Goal: Task Accomplishment & Management: Use online tool/utility

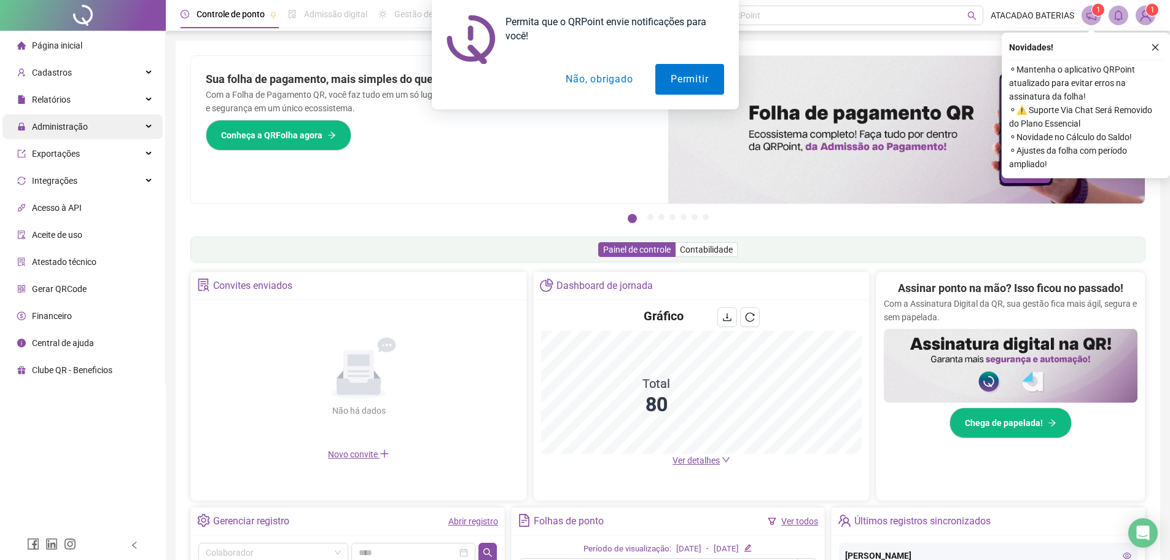
click at [60, 125] on span "Administração" at bounding box center [60, 127] width 56 height 10
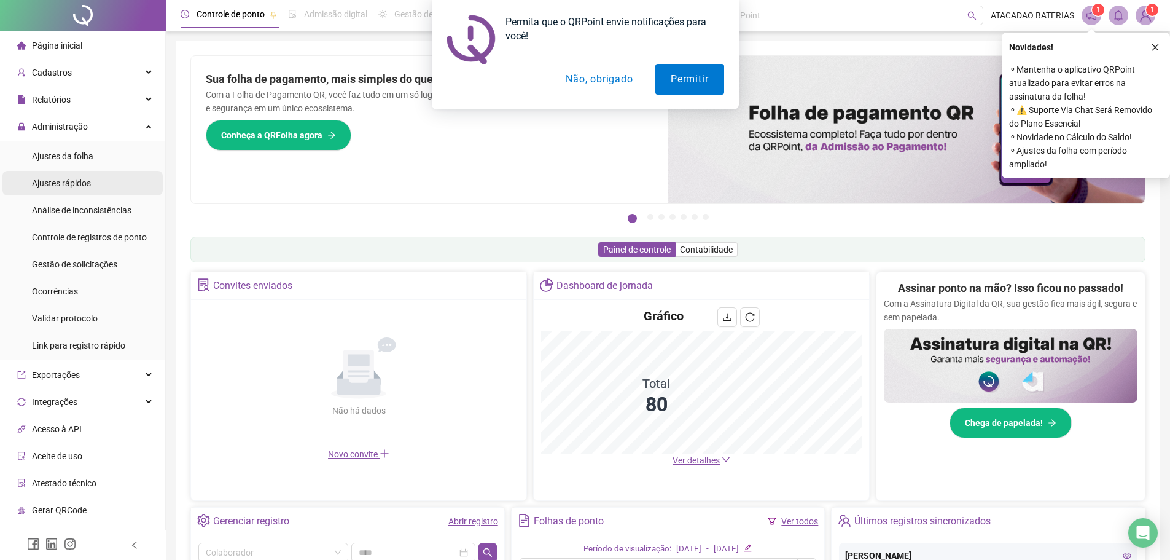
click at [70, 175] on div "Ajustes rápidos" at bounding box center [61, 183] width 59 height 25
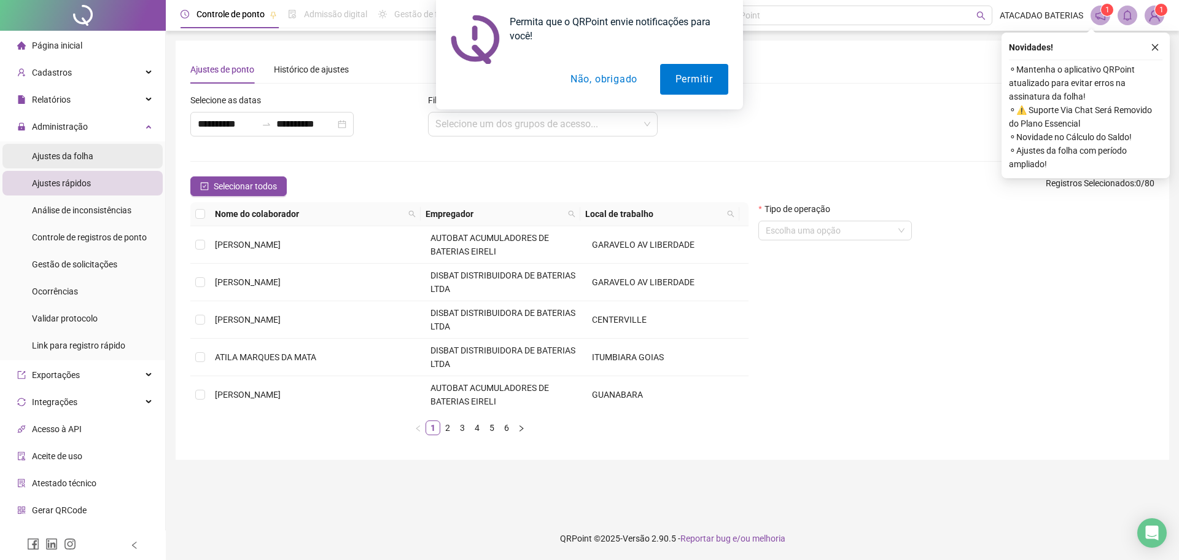
click at [95, 158] on li "Ajustes da folha" at bounding box center [82, 156] width 160 height 25
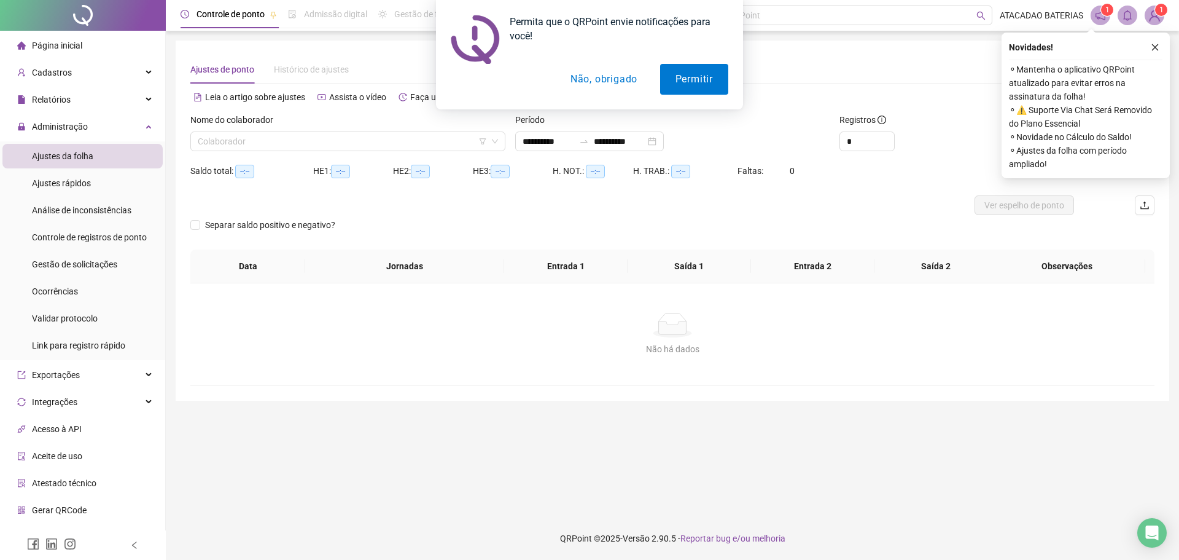
type input "**********"
click at [606, 82] on button "Não, obrigado" at bounding box center [604, 79] width 98 height 31
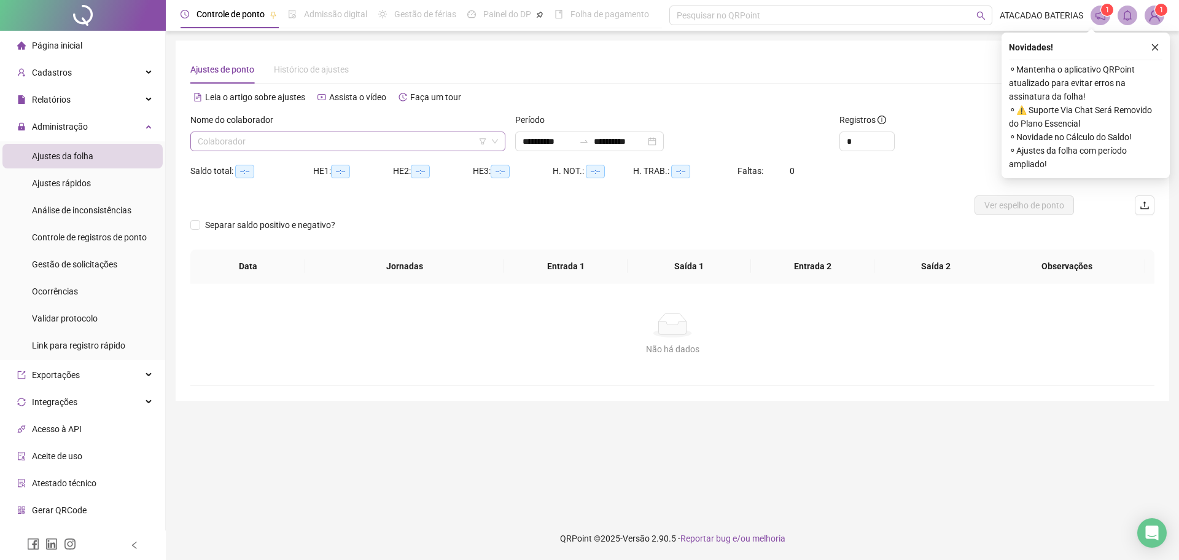
click at [394, 137] on input "search" at bounding box center [342, 141] width 289 height 18
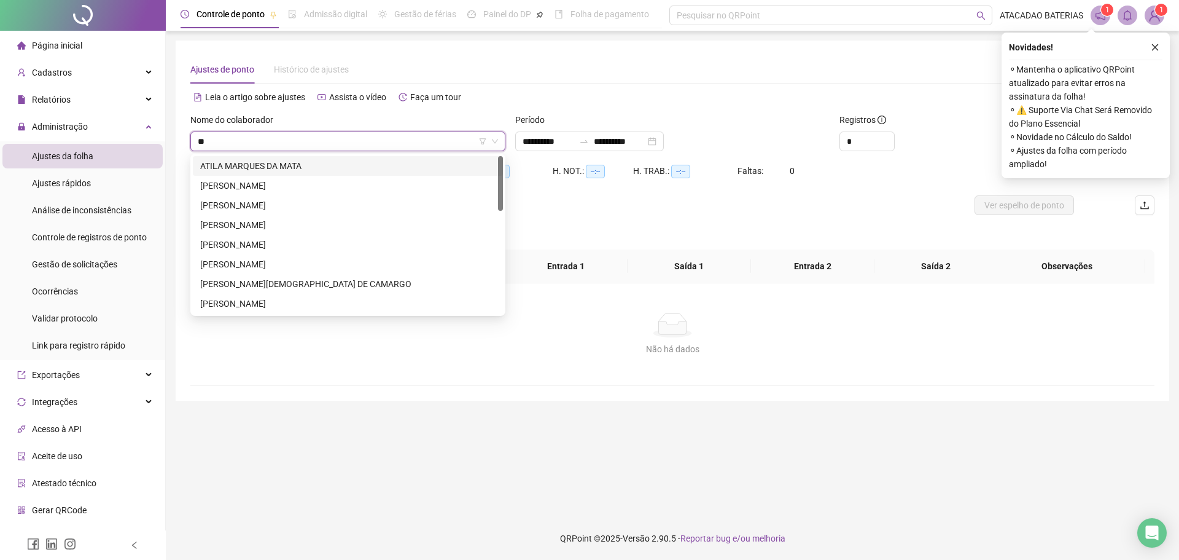
type input "***"
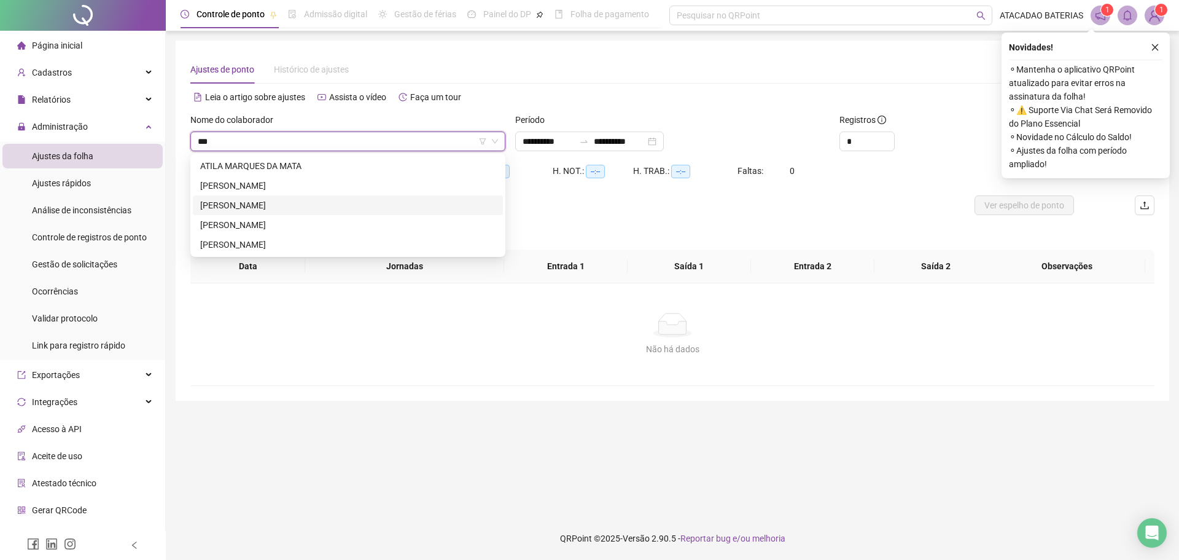
click at [301, 205] on div "[PERSON_NAME]" at bounding box center [347, 205] width 295 height 14
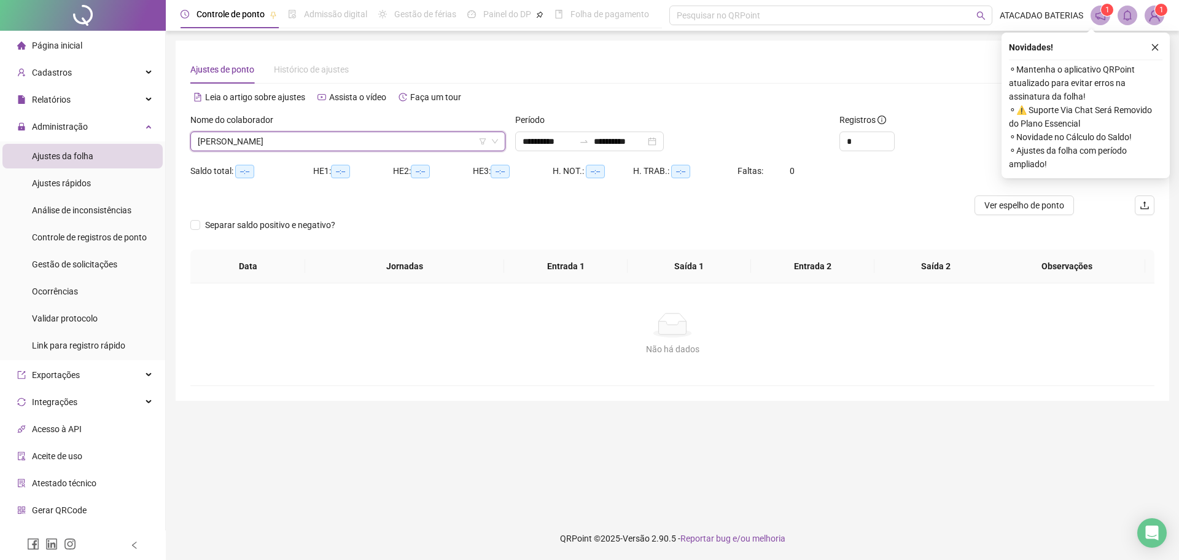
click at [769, 119] on div "Período" at bounding box center [672, 122] width 315 height 18
click at [1155, 45] on icon "close" at bounding box center [1155, 47] width 9 height 9
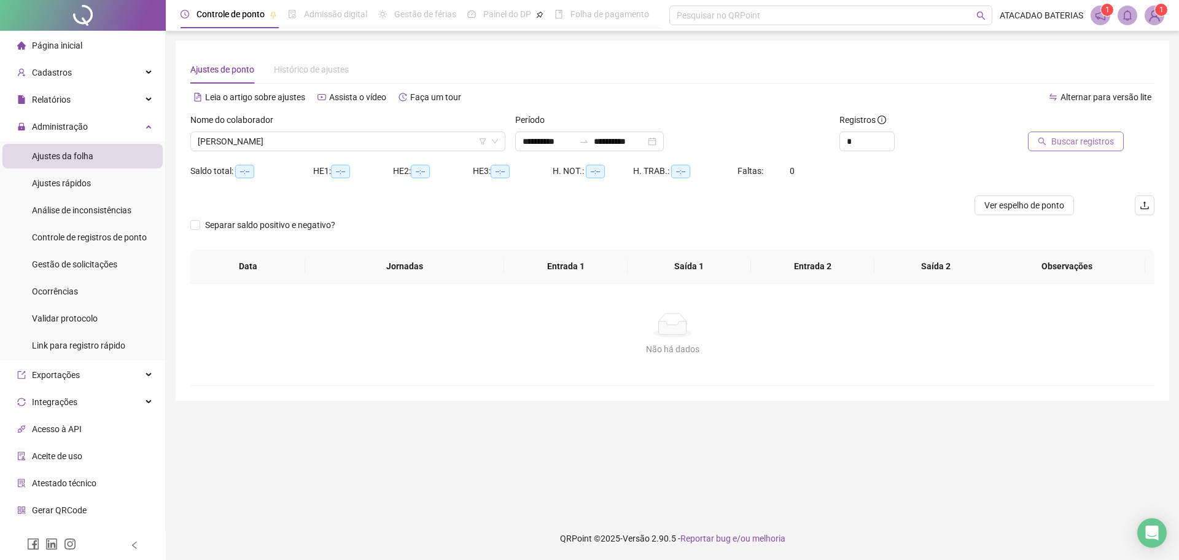
click at [1068, 135] on span "Buscar registros" at bounding box center [1083, 142] width 63 height 14
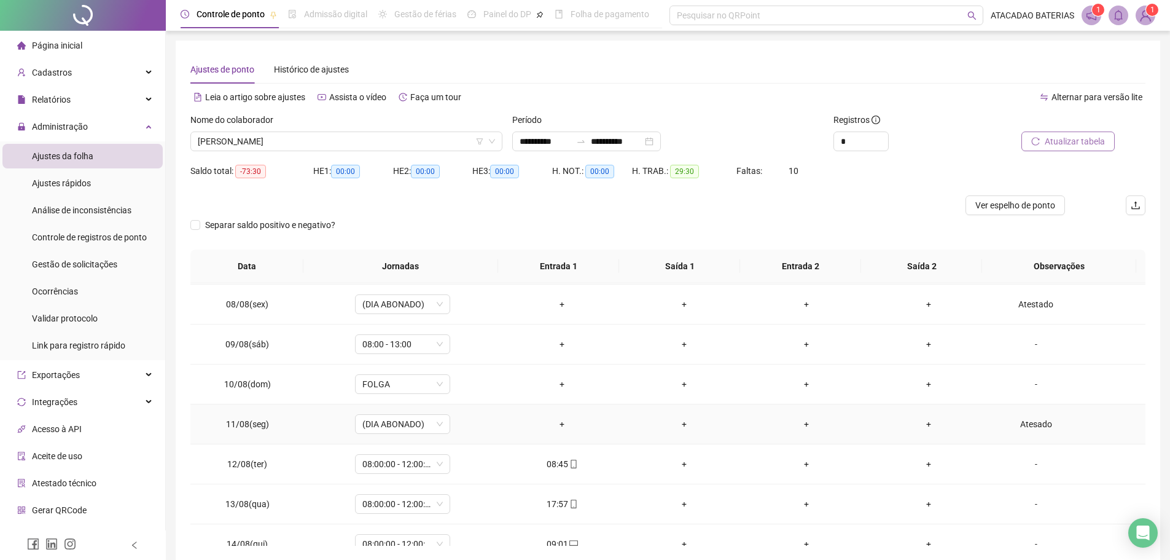
scroll to position [307, 0]
